Goal: Task Accomplishment & Management: Manage account settings

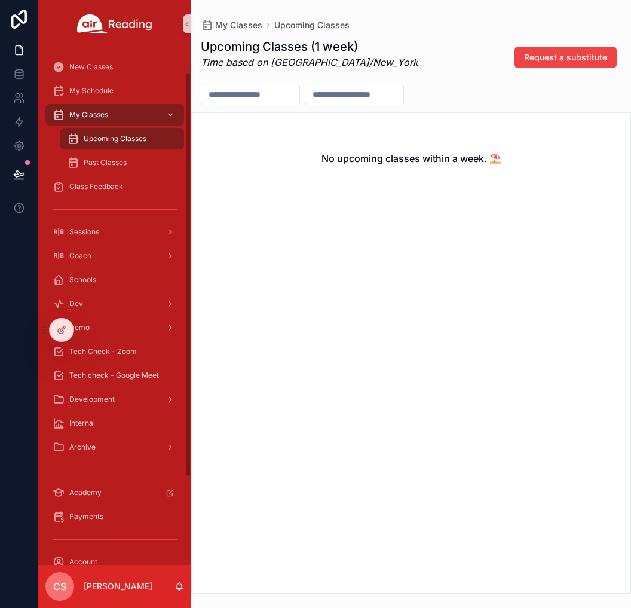
scroll to position [32, 0]
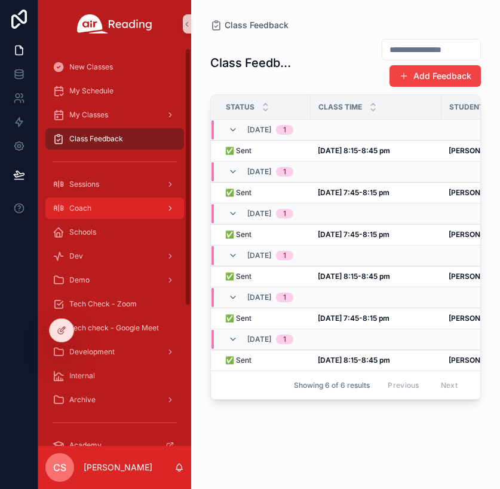
click at [126, 202] on div "Coach" at bounding box center [115, 208] width 124 height 19
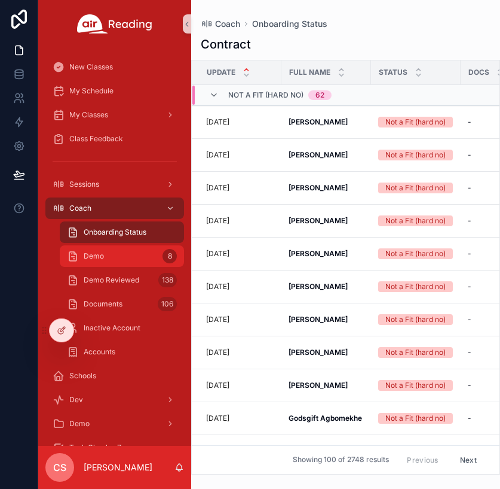
click at [109, 246] on div "Demo 8" at bounding box center [122, 255] width 110 height 19
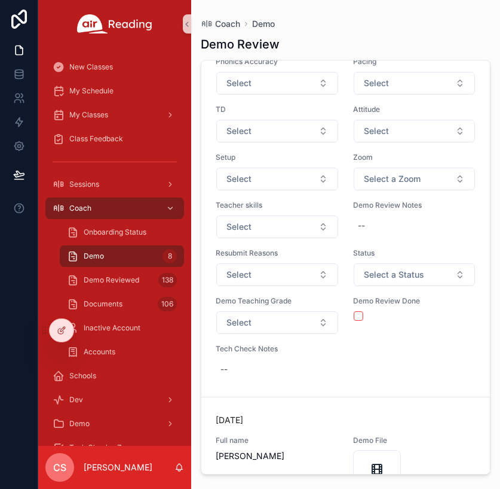
scroll to position [1780, 0]
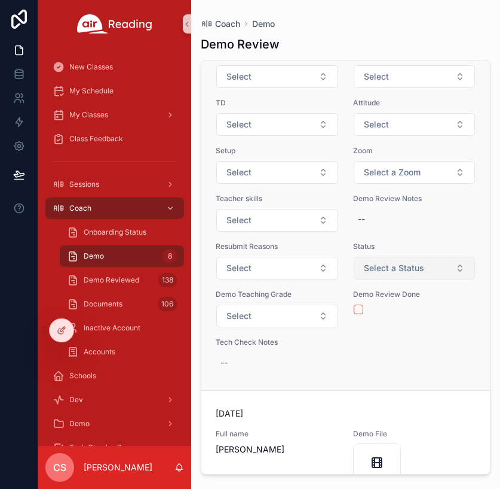
click at [389, 279] on button "Select a Status" at bounding box center [415, 268] width 122 height 23
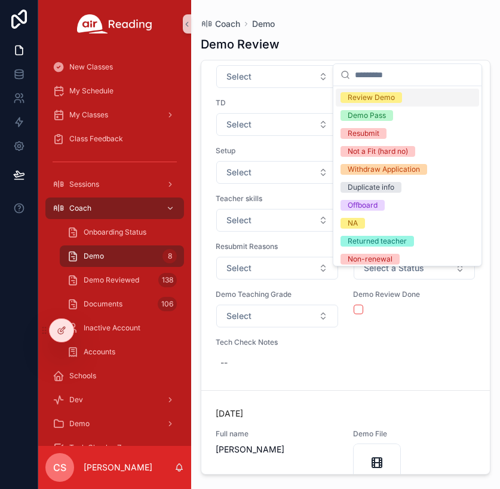
click at [374, 100] on div "Review Demo" at bounding box center [371, 97] width 47 height 11
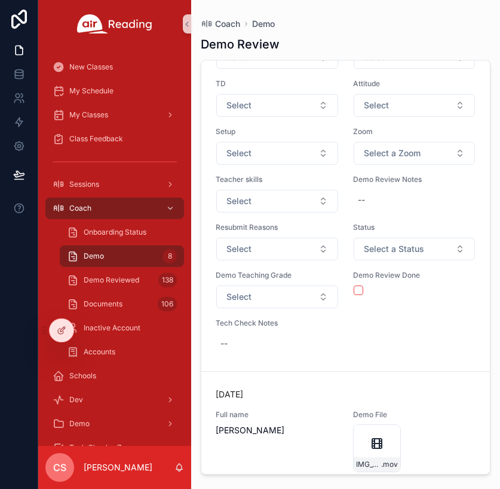
scroll to position [2301, 0]
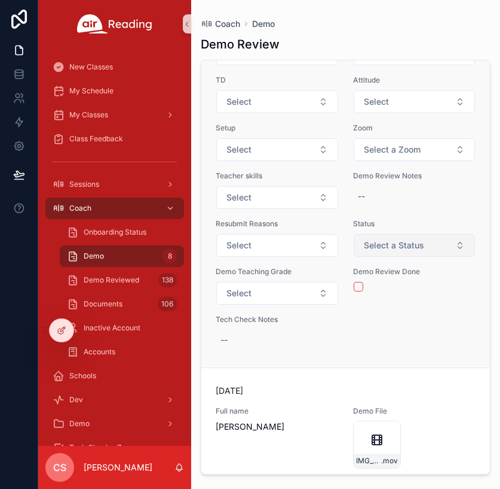
click at [384, 251] on span "Select a Status" at bounding box center [394, 245] width 60 height 12
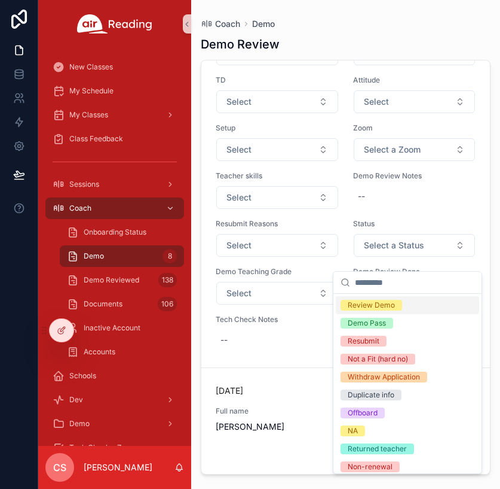
click at [391, 304] on div "Review Demo" at bounding box center [371, 305] width 47 height 11
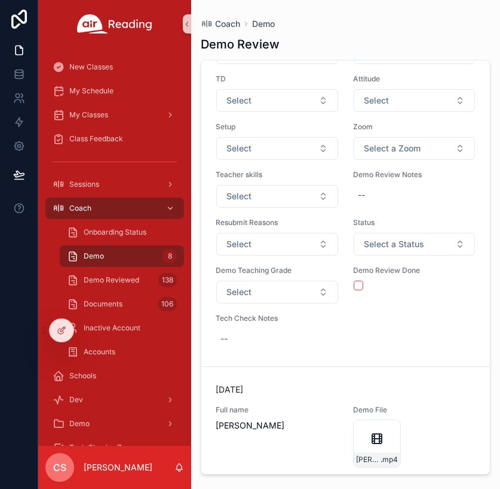
scroll to position [2840, 0]
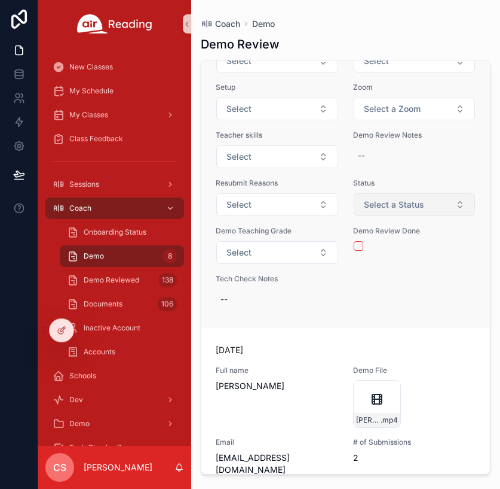
click at [382, 210] on span "Select a Status" at bounding box center [394, 205] width 60 height 12
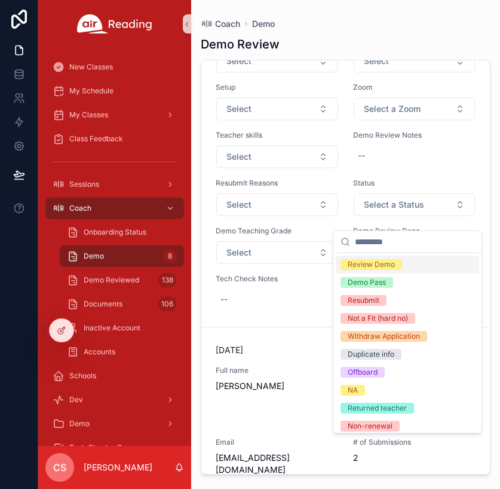
click at [396, 269] on span "Review Demo" at bounding box center [372, 264] width 62 height 11
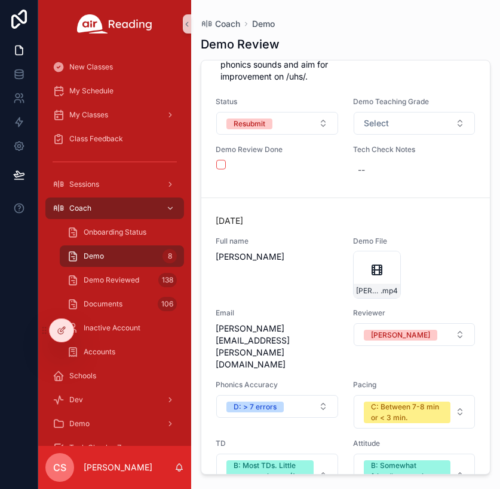
scroll to position [4588, 0]
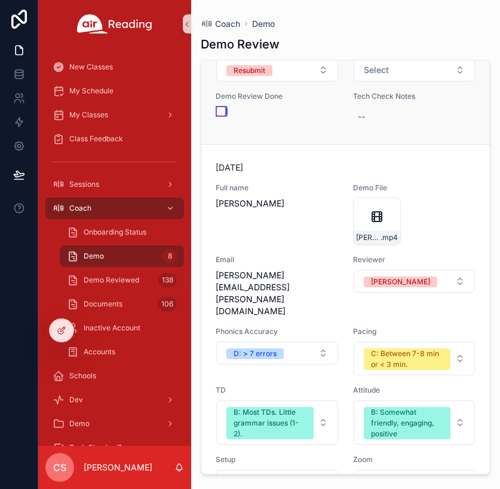
click at [219, 116] on button "scrollable content" at bounding box center [221, 111] width 10 height 10
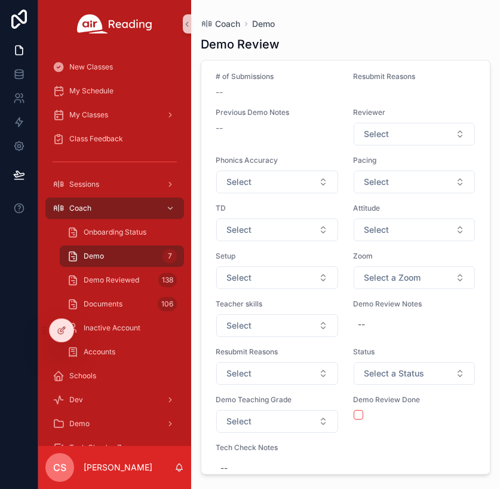
scroll to position [3744, 0]
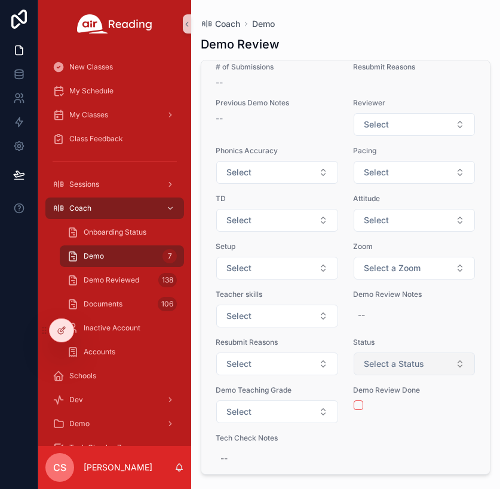
click at [370, 358] on span "Select a Status" at bounding box center [394, 364] width 60 height 12
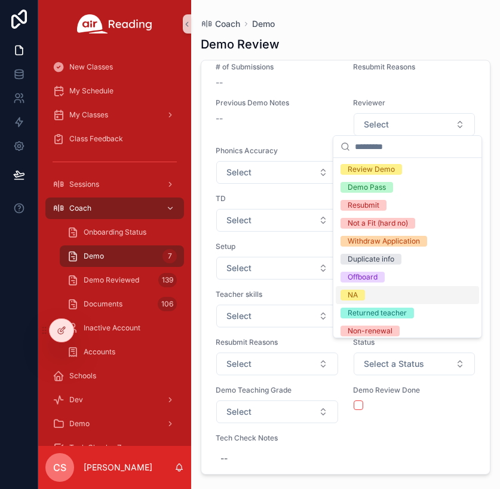
click at [364, 297] on span "NA" at bounding box center [353, 294] width 25 height 11
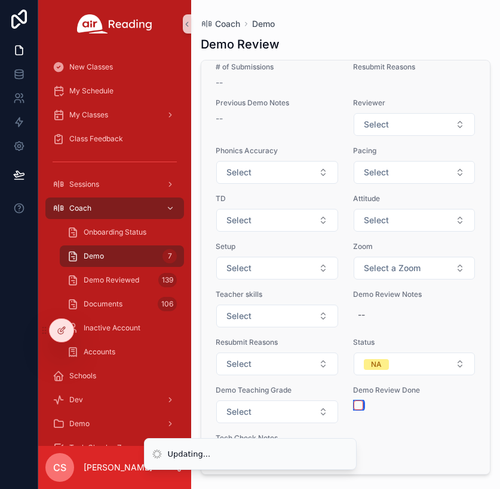
click at [355, 400] on button "scrollable content" at bounding box center [359, 405] width 10 height 10
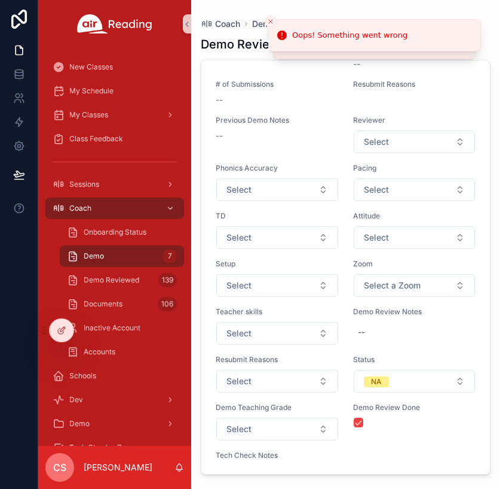
scroll to position [3725, 0]
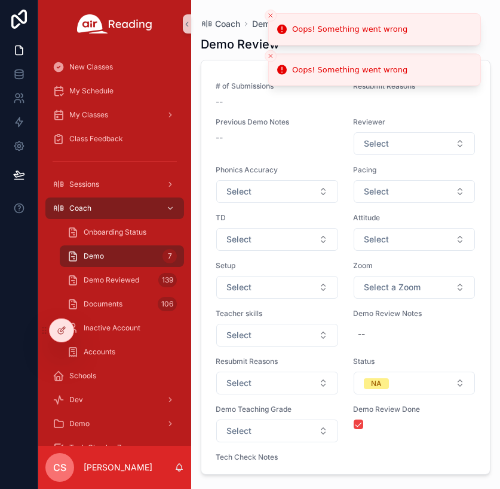
click at [271, 53] on icon "Close toast" at bounding box center [270, 56] width 7 height 7
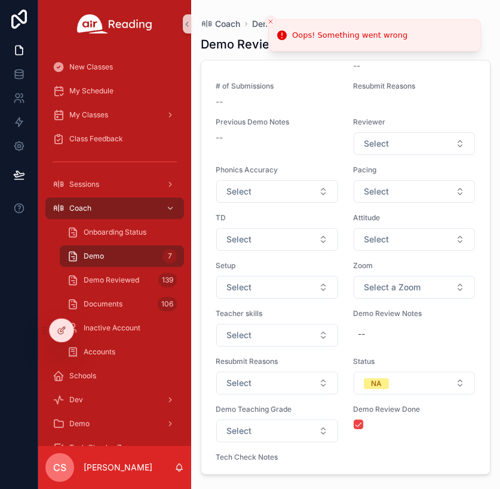
click at [269, 22] on icon "Close toast" at bounding box center [270, 21] width 7 height 7
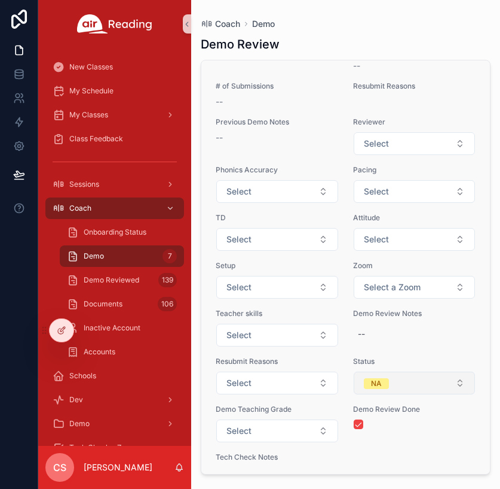
click at [396, 380] on button "NA" at bounding box center [415, 382] width 122 height 23
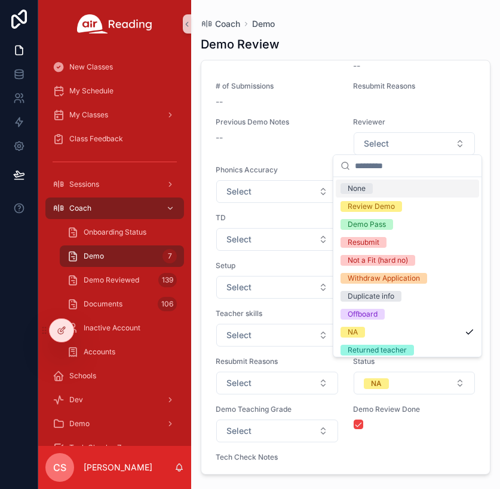
scroll to position [3735, 0]
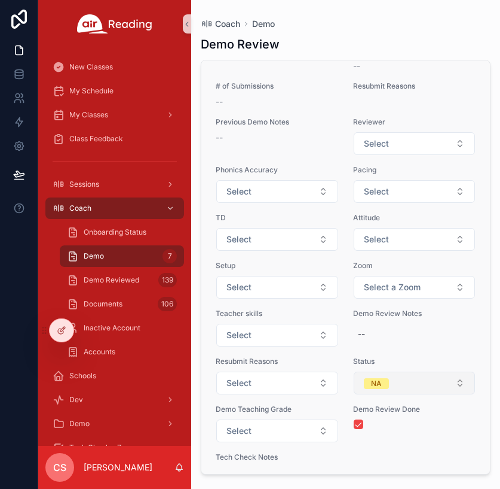
click at [373, 378] on div "NA" at bounding box center [376, 383] width 11 height 11
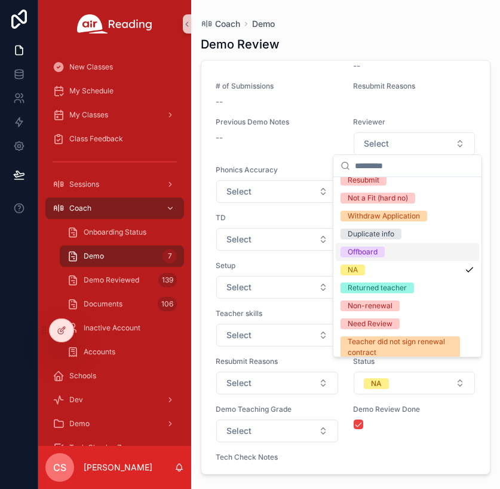
scroll to position [69, 0]
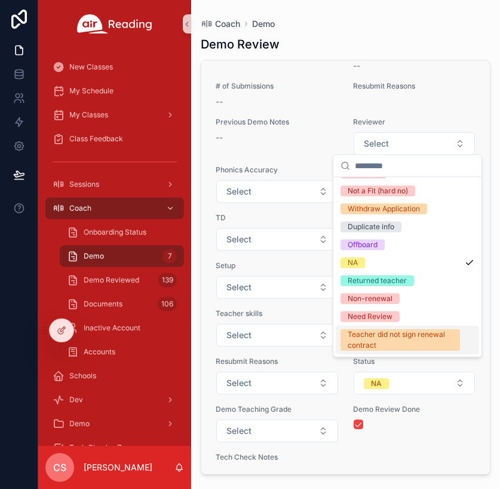
click at [422, 419] on div "scrollable content" at bounding box center [415, 424] width 122 height 10
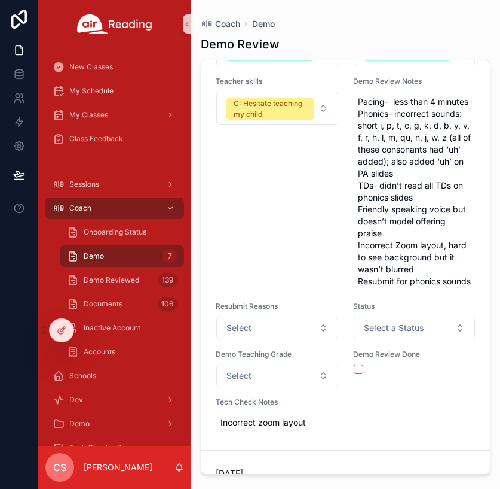
scroll to position [3471, 0]
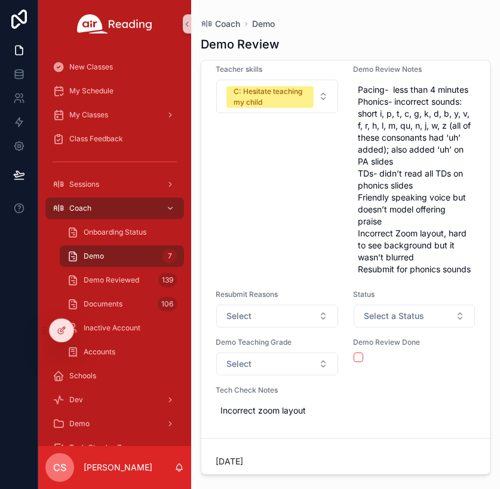
click at [398, 344] on div "Yesterday Full name Michael McDonough Demo File Michael-Mcdonough .mp4 Email mi…" at bounding box center [346, 67] width 260 height 708
click at [390, 322] on span "Select a Status" at bounding box center [394, 316] width 60 height 12
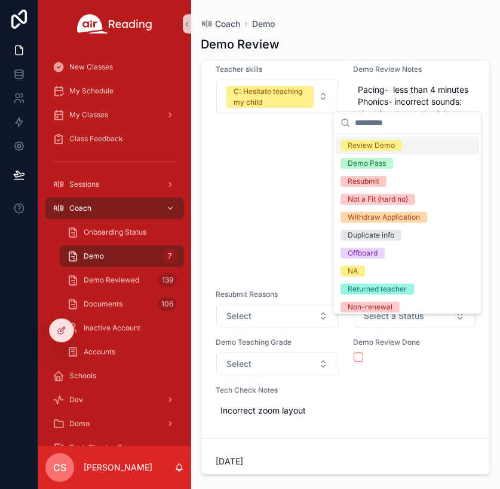
click at [356, 141] on div "Review Demo" at bounding box center [371, 145] width 47 height 11
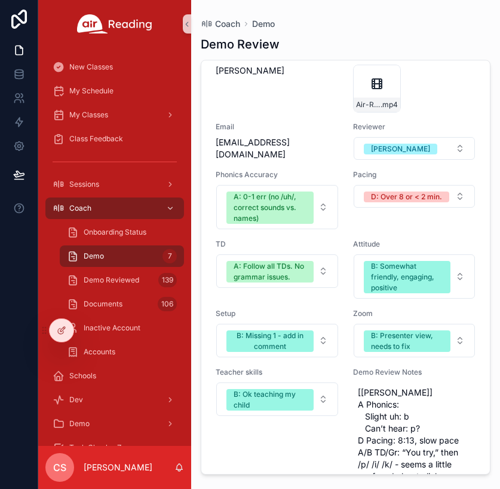
scroll to position [735, 0]
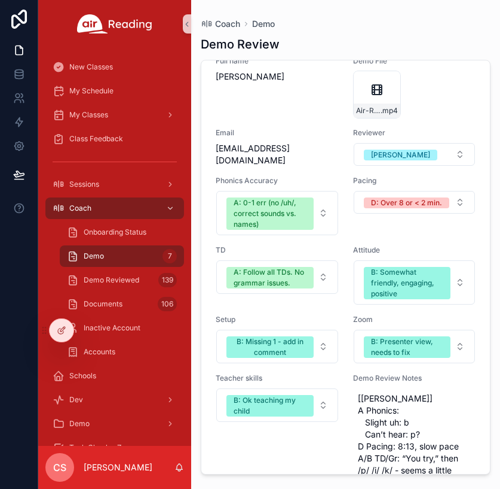
click at [157, 7] on div "scrollable content" at bounding box center [114, 24] width 153 height 48
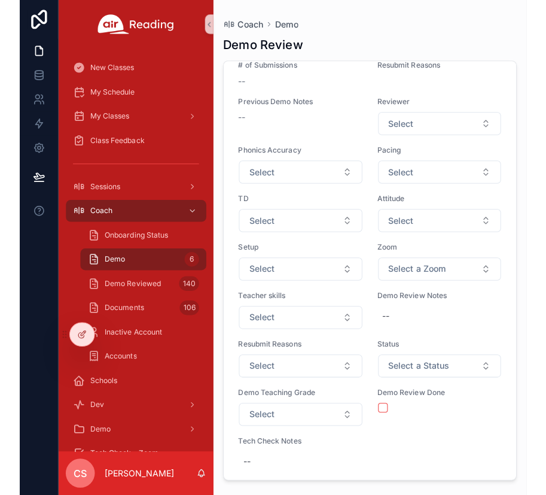
scroll to position [3235, 0]
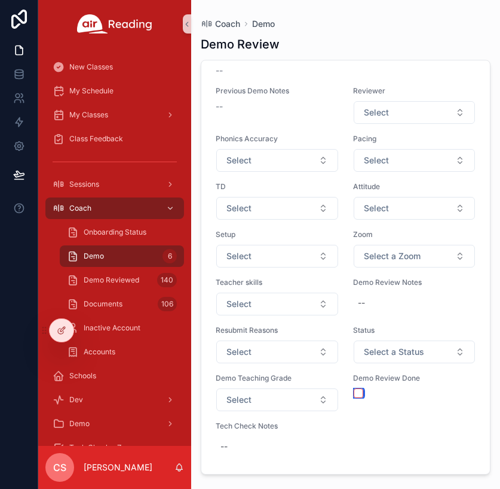
click at [354, 391] on button "scrollable content" at bounding box center [359, 393] width 10 height 10
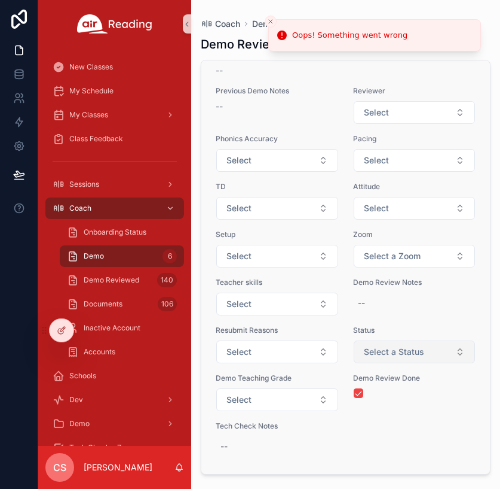
click at [393, 353] on span "Select a Status" at bounding box center [394, 352] width 60 height 12
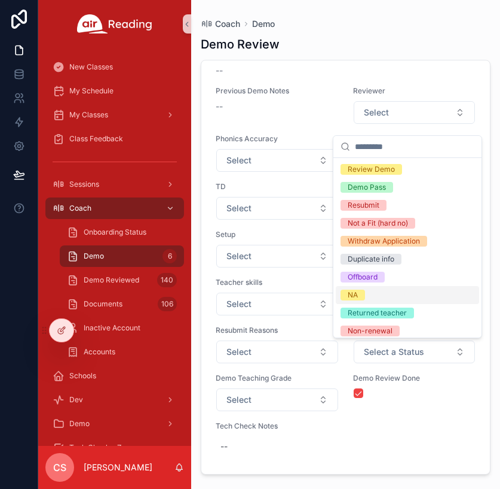
click at [373, 297] on div "NA" at bounding box center [408, 295] width 144 height 18
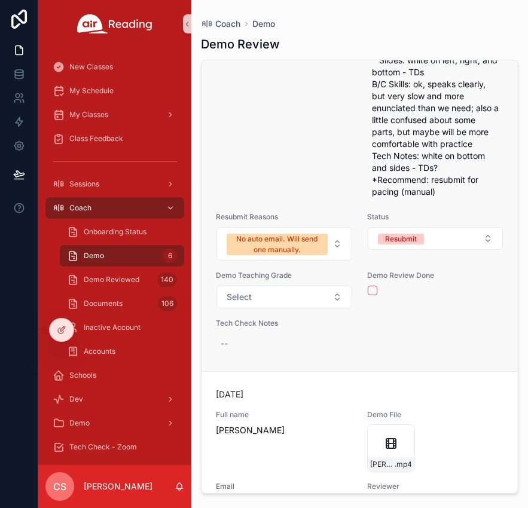
scroll to position [1236, 0]
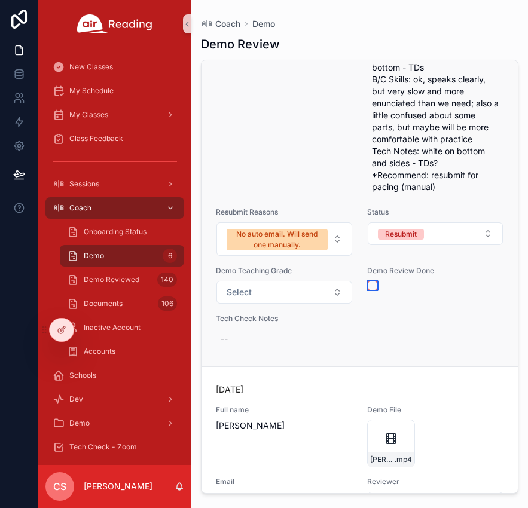
click at [368, 291] on button "scrollable content" at bounding box center [373, 286] width 10 height 10
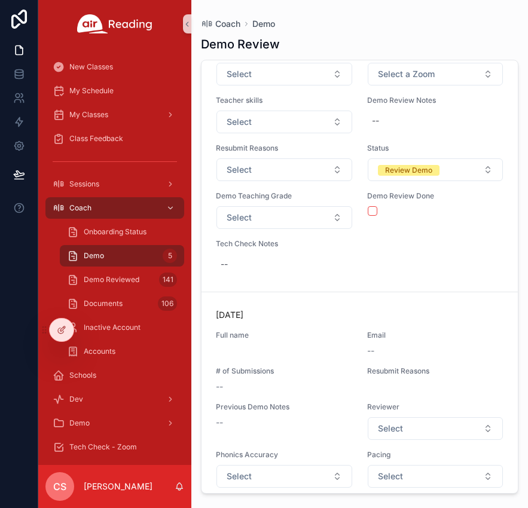
scroll to position [2271, 0]
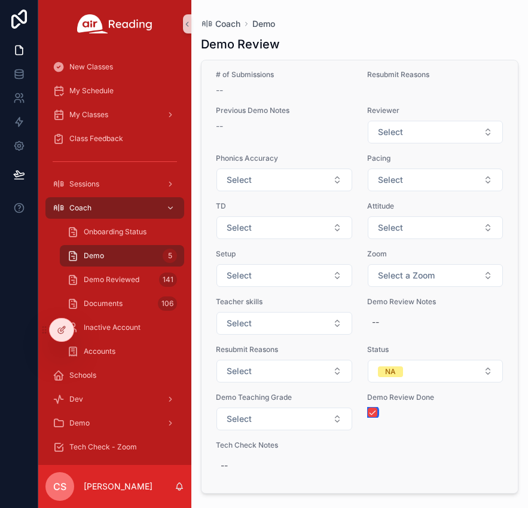
click at [369, 412] on button "scrollable content" at bounding box center [373, 413] width 10 height 10
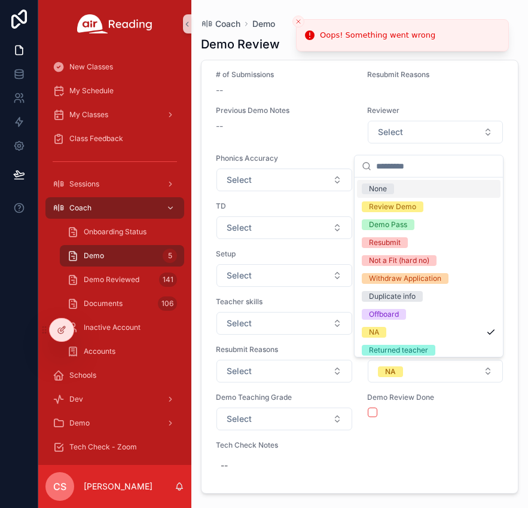
click at [398, 192] on div "None" at bounding box center [429, 189] width 144 height 18
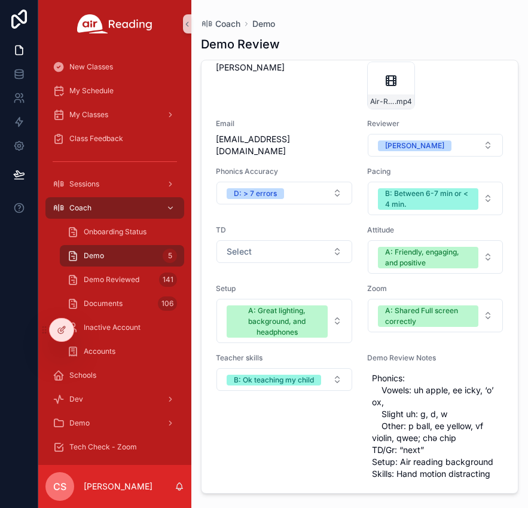
scroll to position [0, 0]
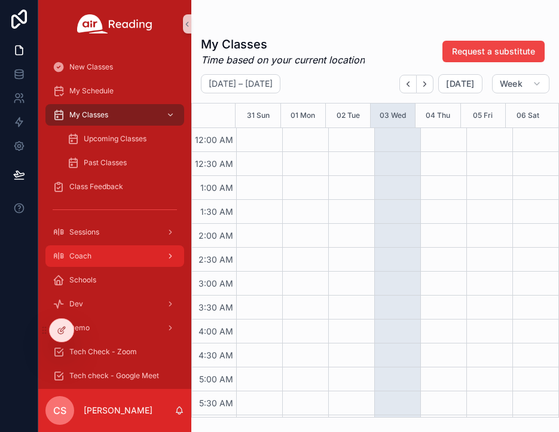
click at [100, 254] on div "Coach" at bounding box center [115, 255] width 124 height 19
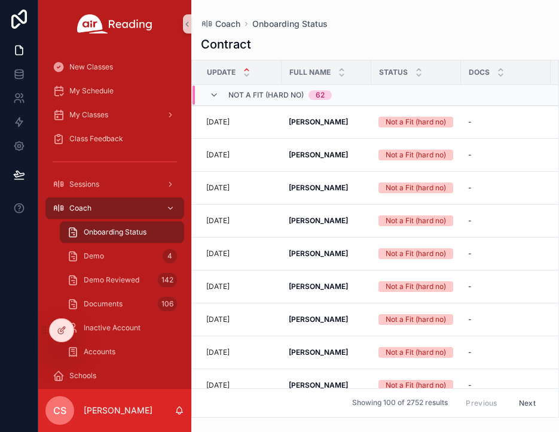
click at [151, 232] on div "Onboarding Status" at bounding box center [122, 231] width 110 height 19
click at [139, 253] on div "Demo 4" at bounding box center [122, 255] width 110 height 19
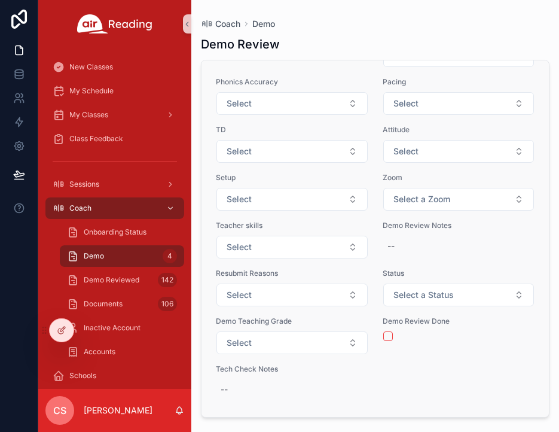
scroll to position [1749, 0]
click at [383, 335] on button "scrollable content" at bounding box center [388, 336] width 10 height 10
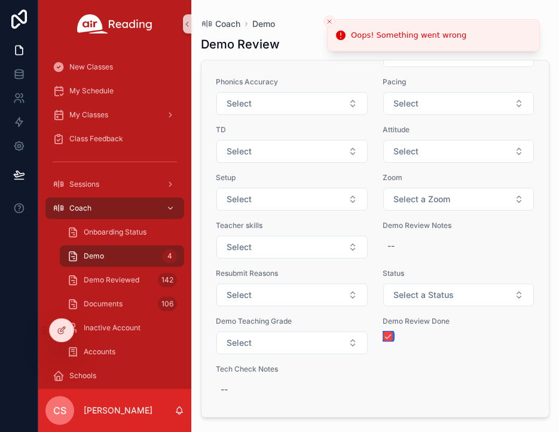
click at [383, 334] on button "scrollable content" at bounding box center [388, 336] width 10 height 10
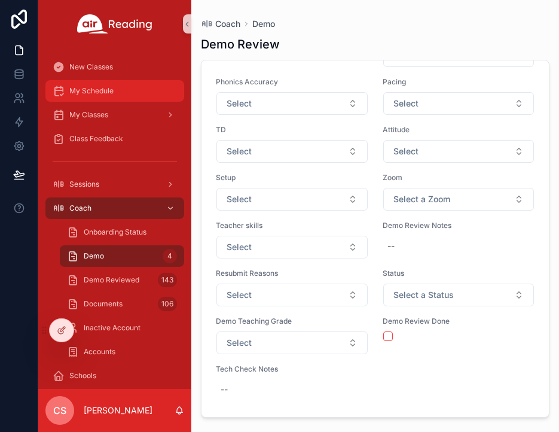
scroll to position [1275, 0]
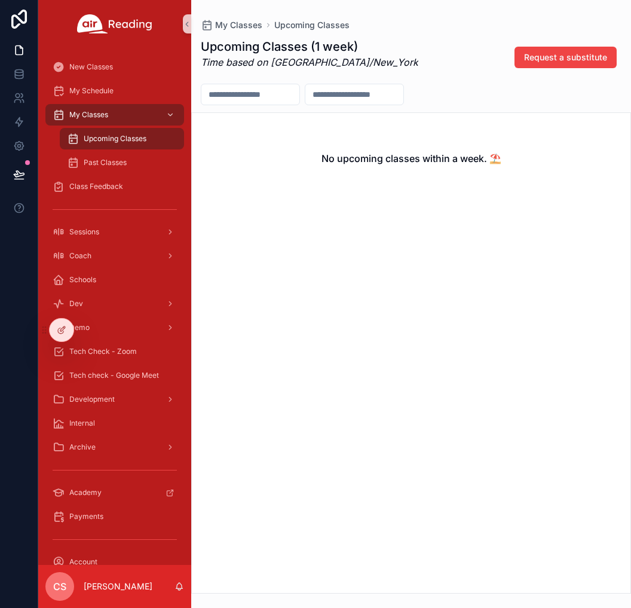
scroll to position [32, 0]
